Goal: Find specific page/section: Find specific page/section

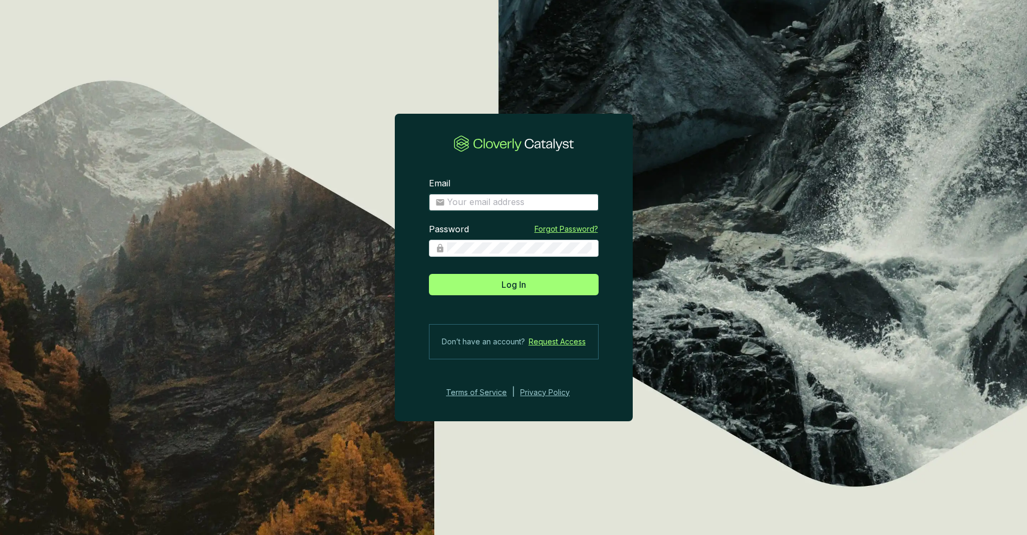
type input "[PERSON_NAME][EMAIL_ADDRESS][PERSON_NAME][DOMAIN_NAME]"
click at [539, 271] on div "Log In" at bounding box center [514, 282] width 170 height 26
click at [537, 283] on button "Log In" at bounding box center [514, 284] width 170 height 21
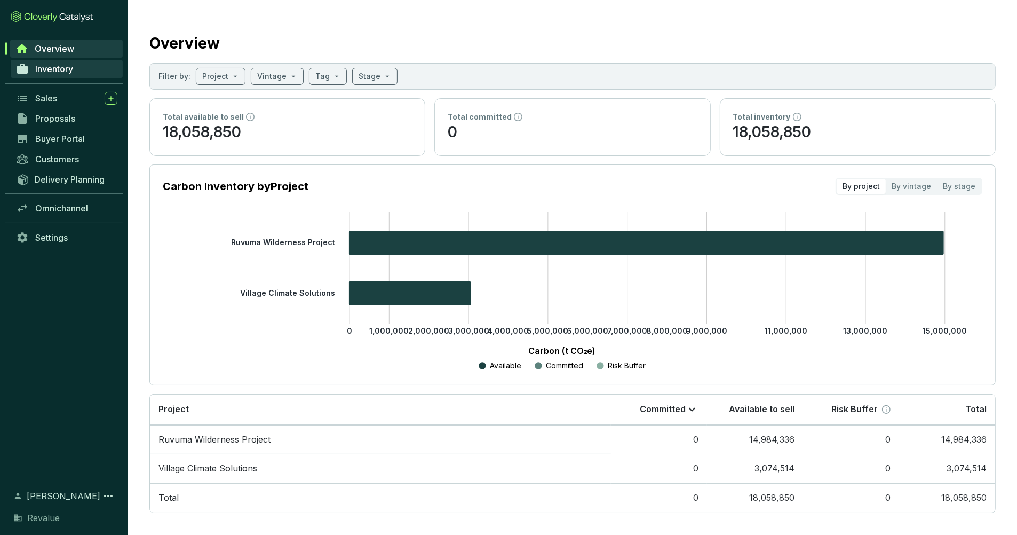
click at [62, 72] on span "Inventory" at bounding box center [54, 69] width 38 height 11
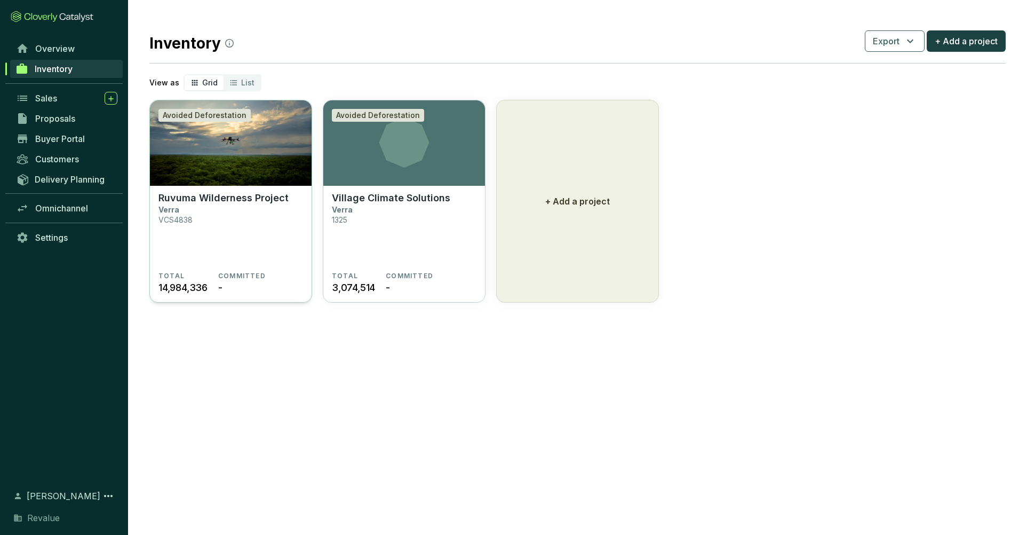
click at [191, 132] on img at bounding box center [231, 142] width 162 height 85
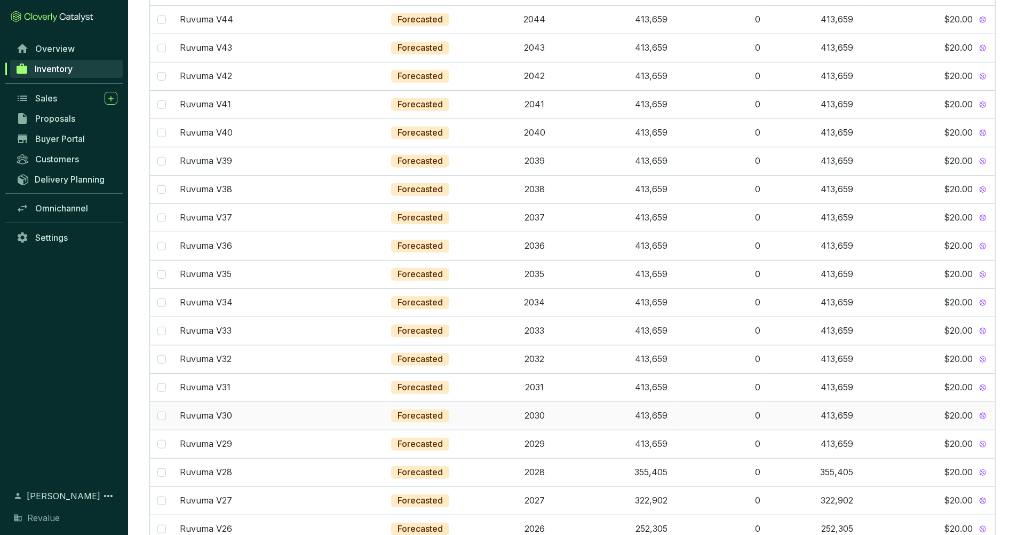
scroll to position [642, 0]
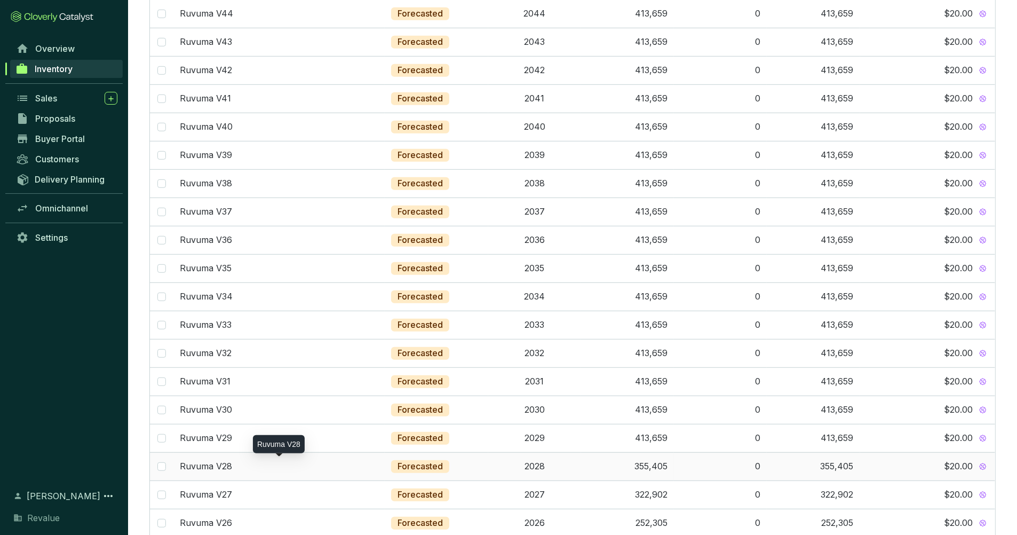
click at [198, 471] on p "Ruvuma V28" at bounding box center [206, 467] width 52 height 12
